Goal: Transaction & Acquisition: Book appointment/travel/reservation

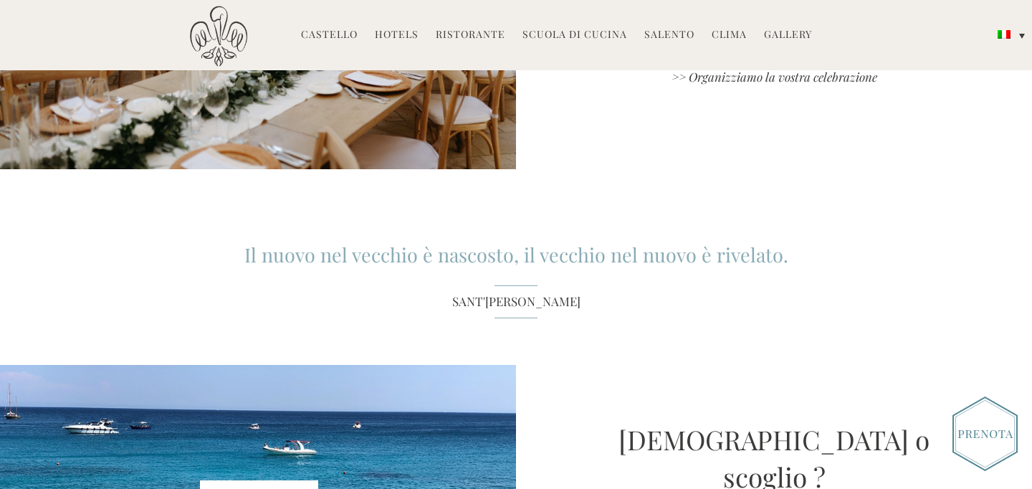
scroll to position [1696, 0]
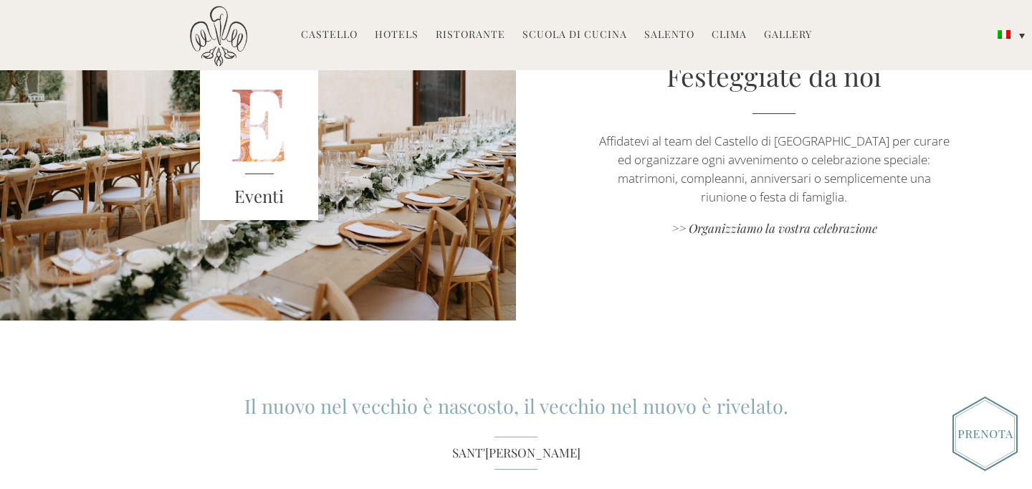
click at [262, 184] on h3 "Eventi" at bounding box center [259, 197] width 119 height 26
click at [759, 199] on div "Festeggiate da noi Affidatevi al team del Castello di Ugento per curare ed orga…" at bounding box center [774, 148] width 516 height 182
click at [774, 220] on link ">> Organizziamo la vostra celebrazione" at bounding box center [774, 229] width 361 height 19
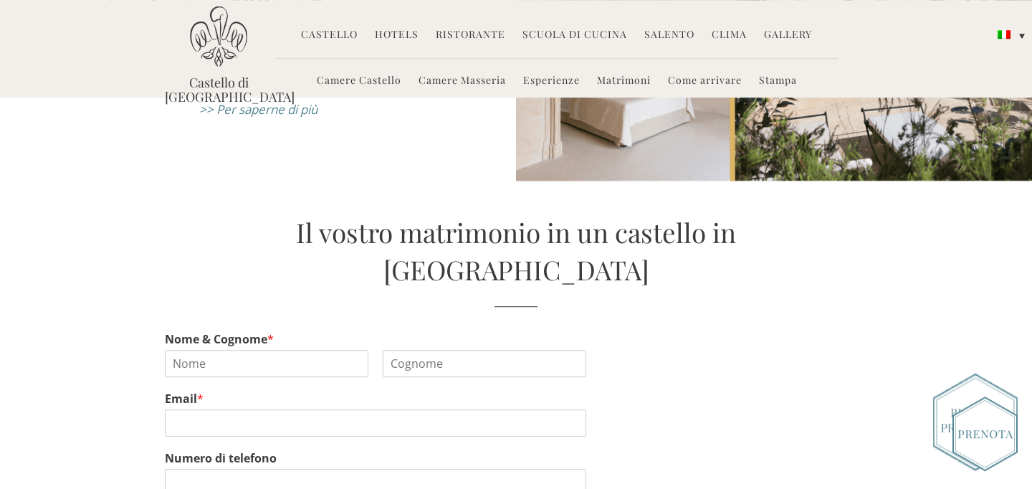
scroll to position [2217, 0]
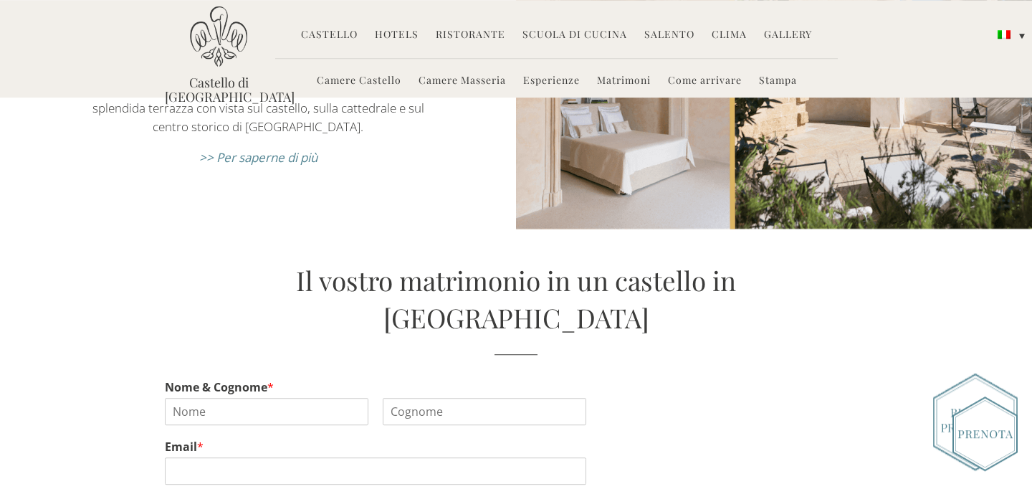
click at [759, 34] on li "Gallery Ieri & oggi" at bounding box center [788, 35] width 62 height 31
click at [766, 34] on link "Gallery" at bounding box center [788, 35] width 48 height 16
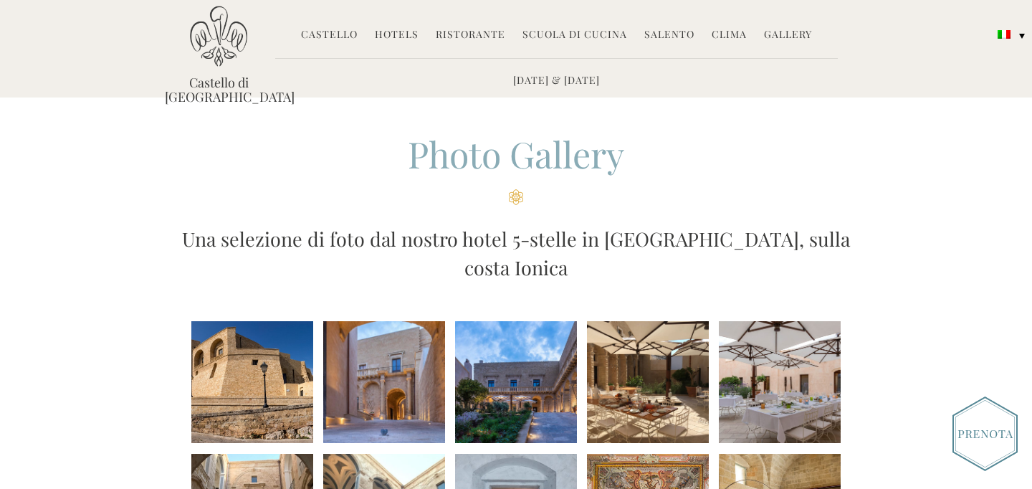
click at [365, 374] on li at bounding box center [384, 382] width 122 height 122
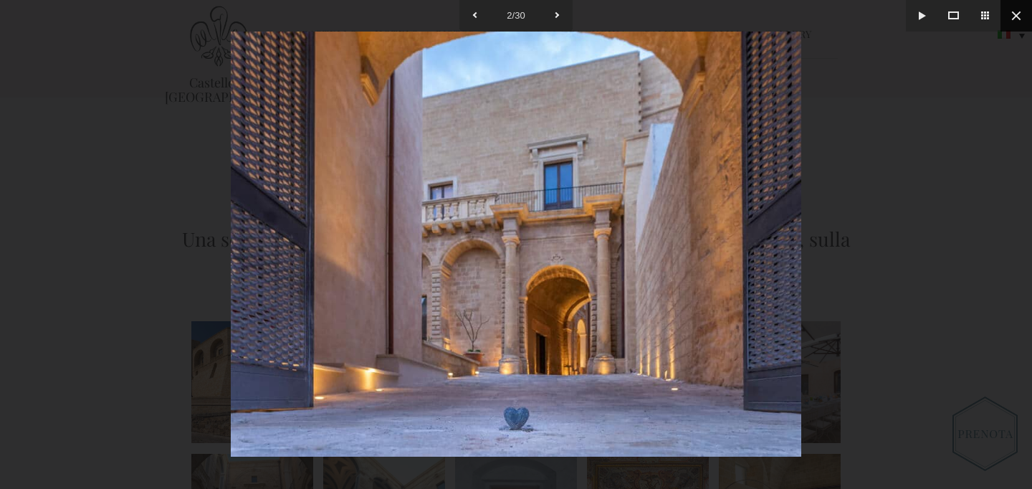
click at [1014, 12] on button at bounding box center [1017, 16] width 32 height 32
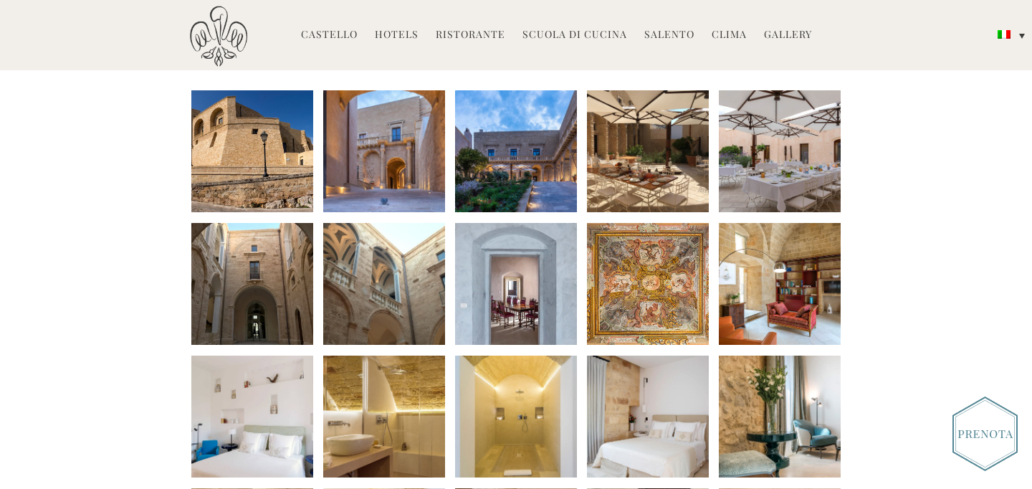
scroll to position [232, 0]
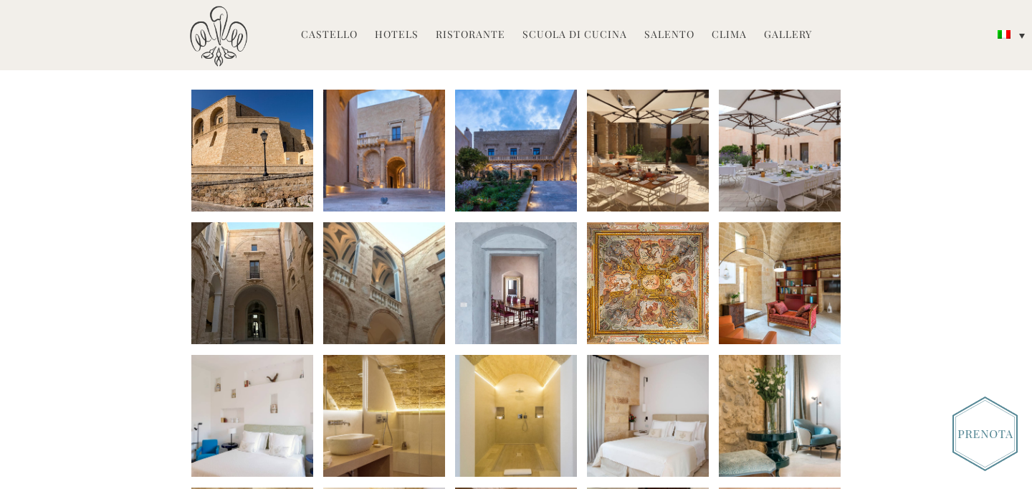
click at [232, 270] on li at bounding box center [252, 283] width 122 height 122
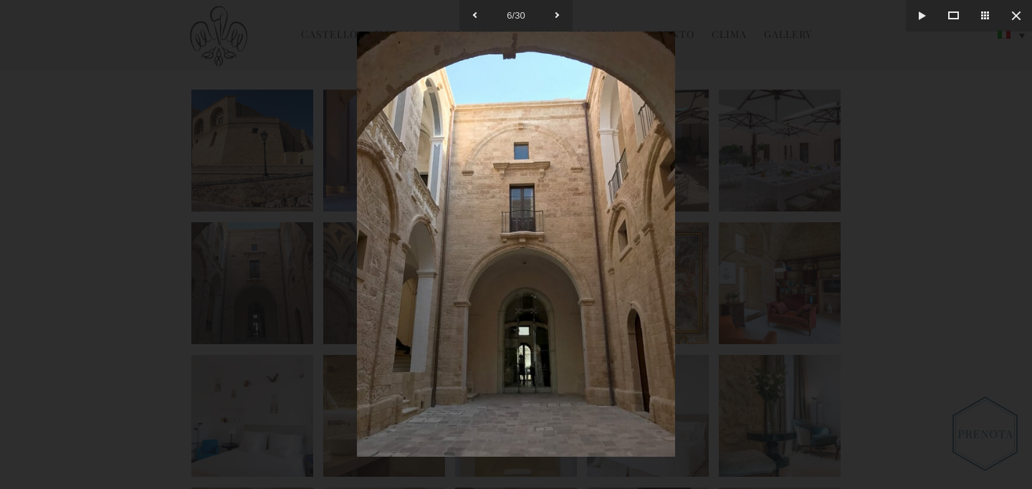
click at [819, 167] on div at bounding box center [516, 244] width 1032 height 489
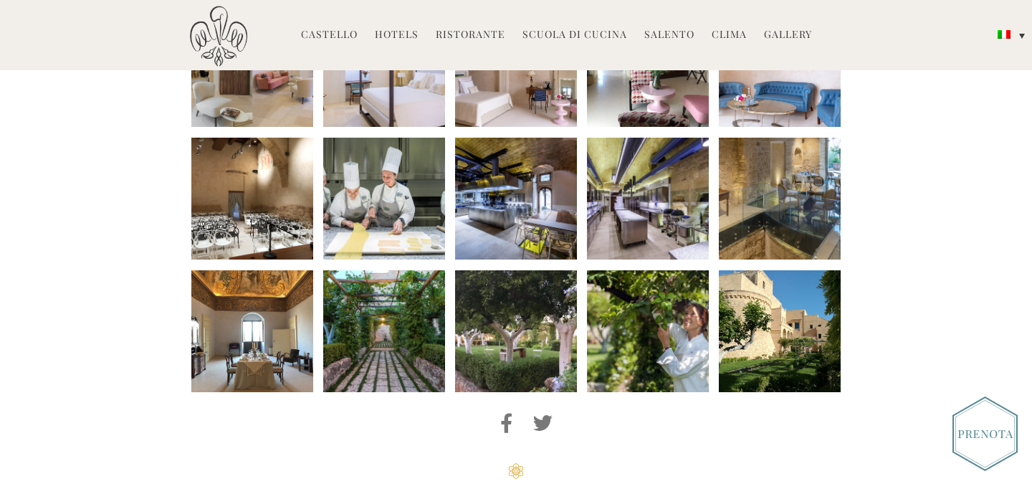
scroll to position [726, 0]
